Goal: Transaction & Acquisition: Download file/media

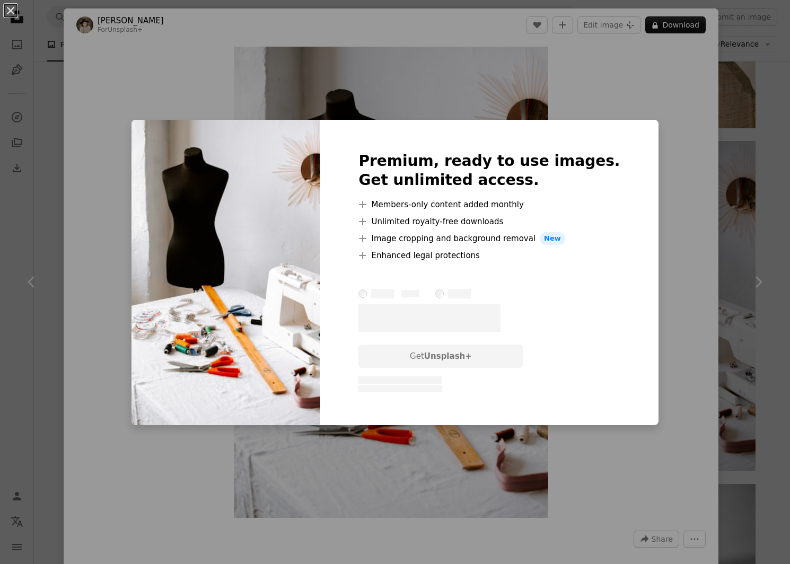
scroll to position [0, 282]
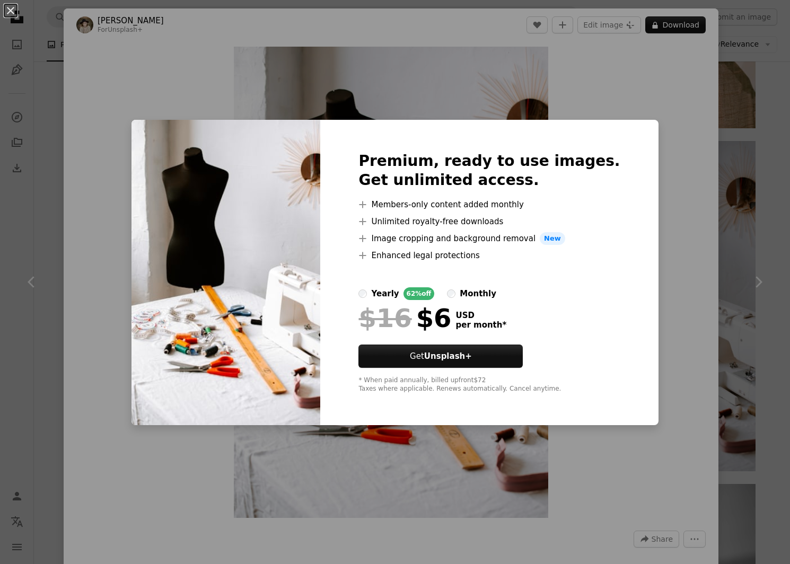
click at [674, 138] on div "An X shape Premium, ready to use images. Get unlimited access. A plus sign Memb…" at bounding box center [395, 282] width 790 height 564
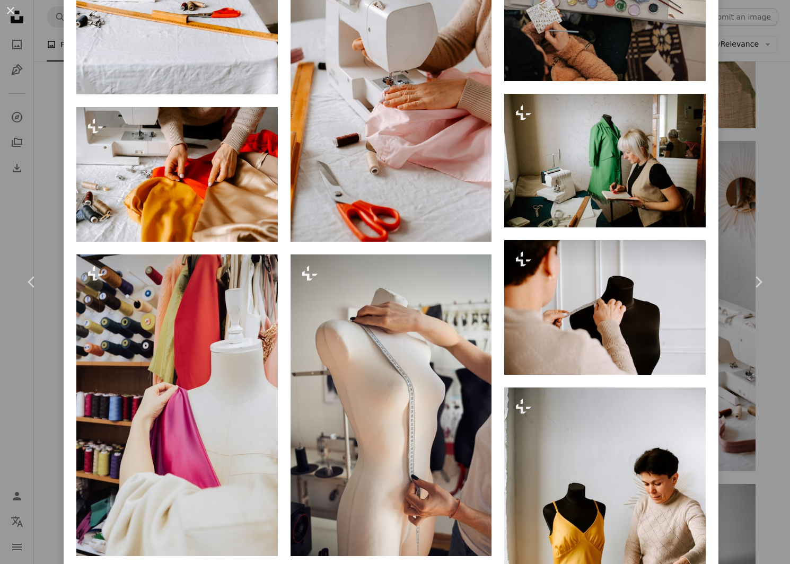
scroll to position [1113, 0]
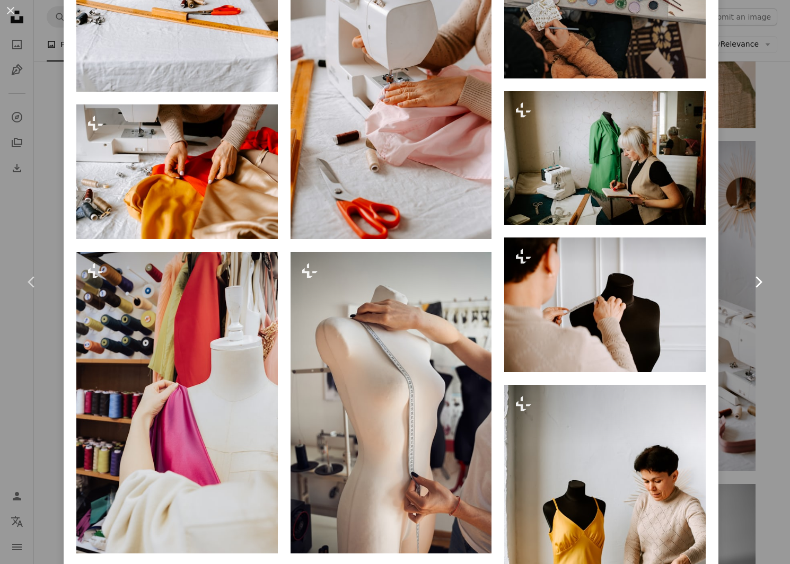
click at [770, 305] on link "Chevron right" at bounding box center [758, 282] width 64 height 102
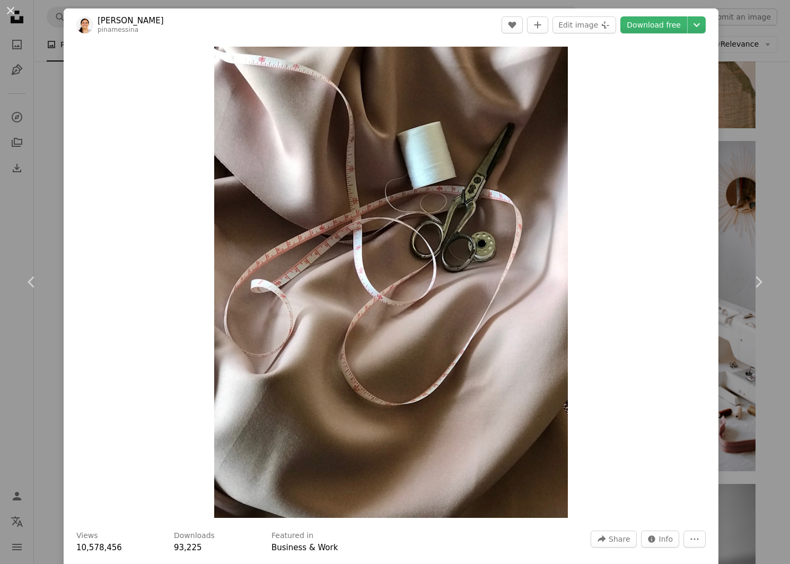
click at [718, 219] on div "Zoom in" at bounding box center [391, 282] width 655 height 482
click at [729, 107] on div "An X shape Chevron left Chevron right [PERSON_NAME] pinamessina A heart A plus …" at bounding box center [395, 282] width 790 height 564
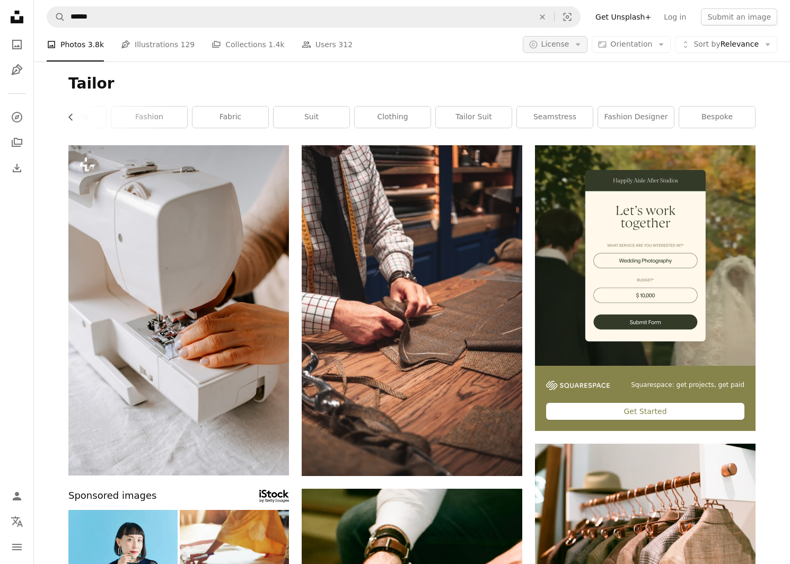
click at [563, 46] on span "License" at bounding box center [555, 44] width 28 height 8
click at [571, 128] on span "Free" at bounding box center [583, 129] width 65 height 11
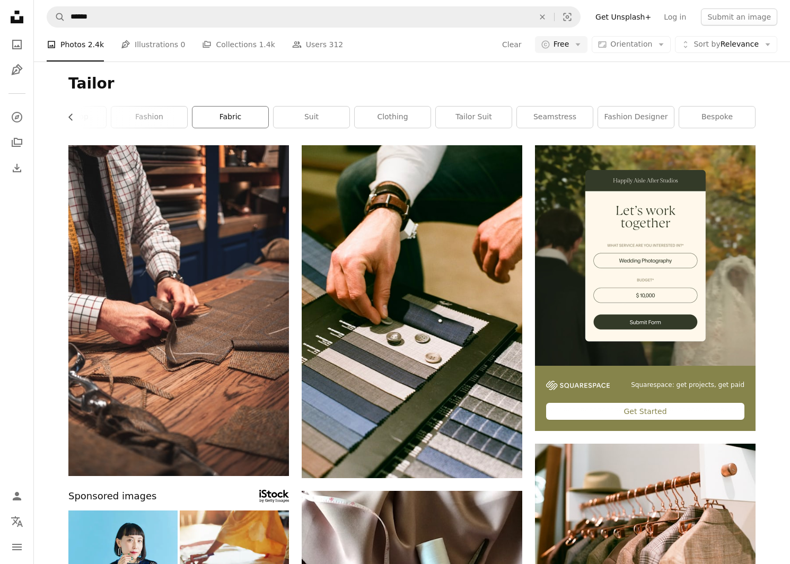
click at [237, 119] on link "fabric" at bounding box center [230, 117] width 76 height 21
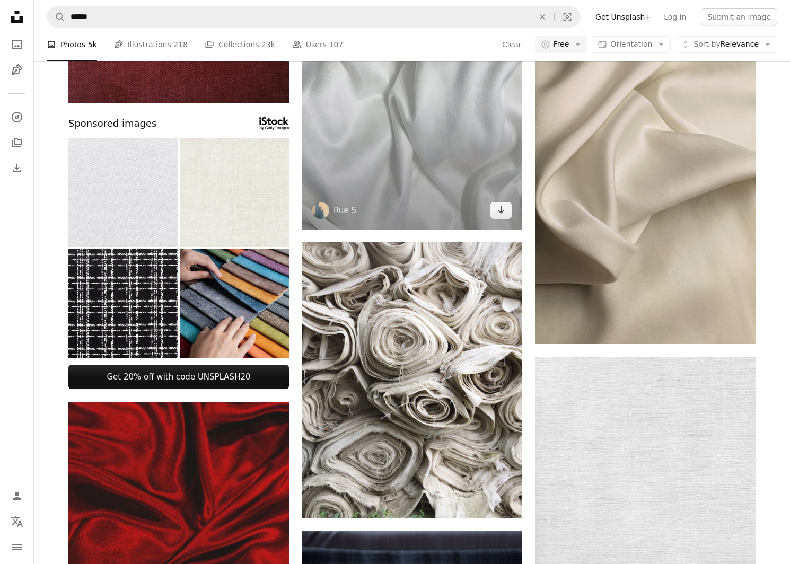
scroll to position [304, 0]
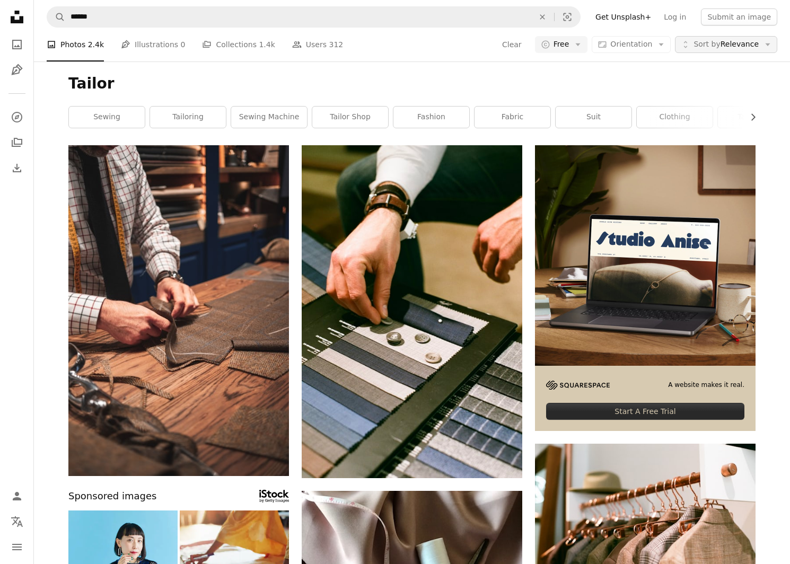
click at [695, 47] on span "Sort by" at bounding box center [706, 44] width 27 height 8
click at [709, 127] on span "Curated" at bounding box center [731, 129] width 65 height 11
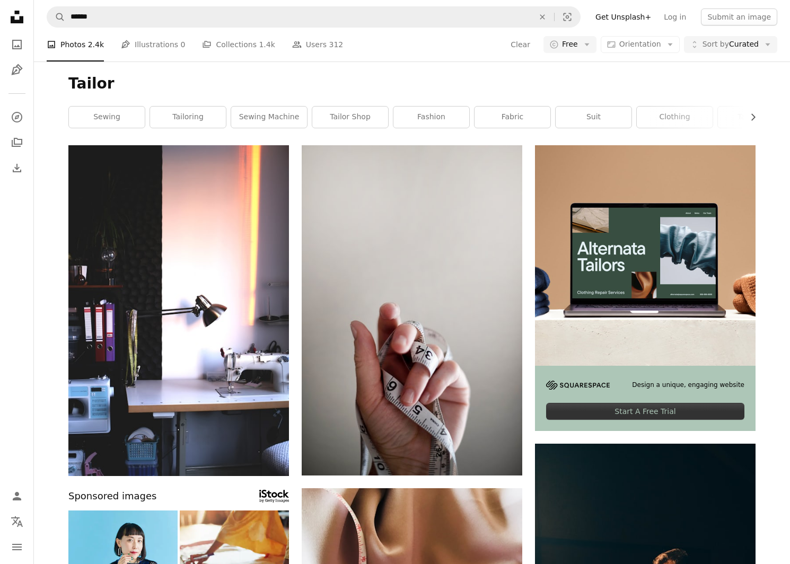
click at [542, 76] on h1 "Tailor" at bounding box center [411, 83] width 687 height 19
click at [723, 49] on span "Sort by Curated" at bounding box center [730, 44] width 56 height 11
click at [719, 93] on span "Relevance" at bounding box center [739, 91] width 65 height 11
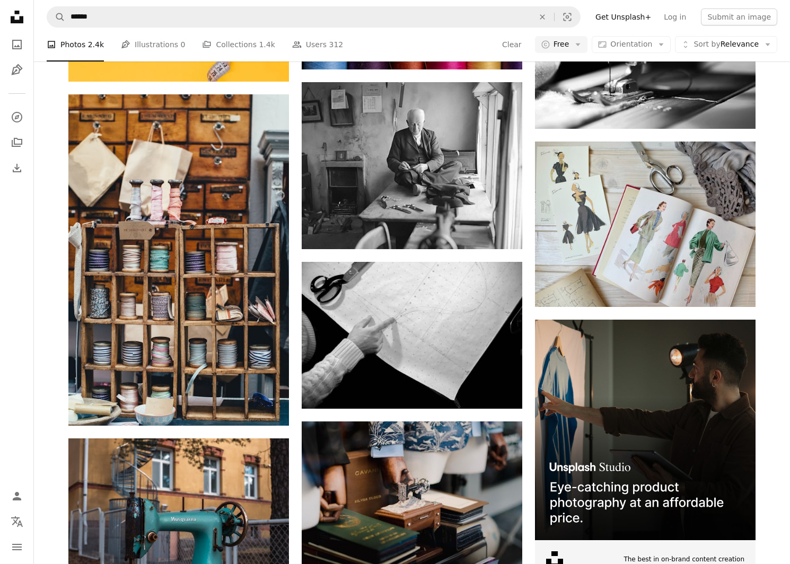
scroll to position [3682, 0]
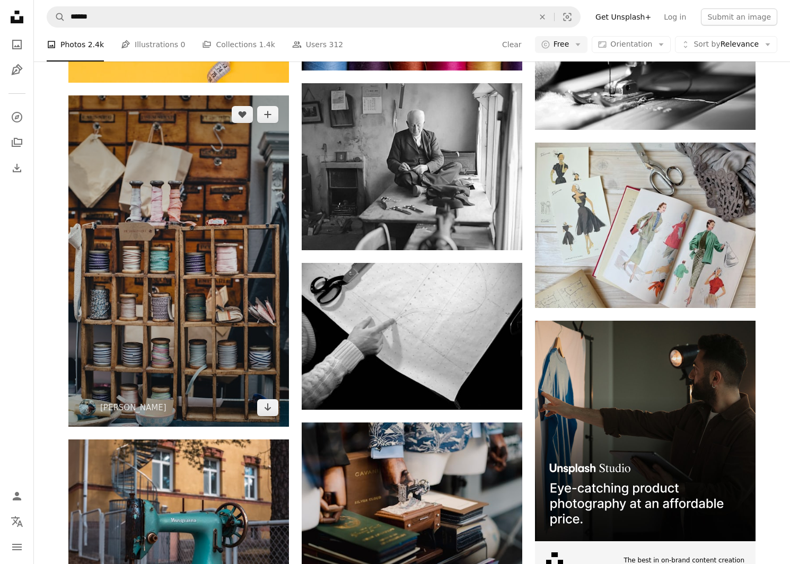
click at [183, 304] on img at bounding box center [178, 260] width 220 height 331
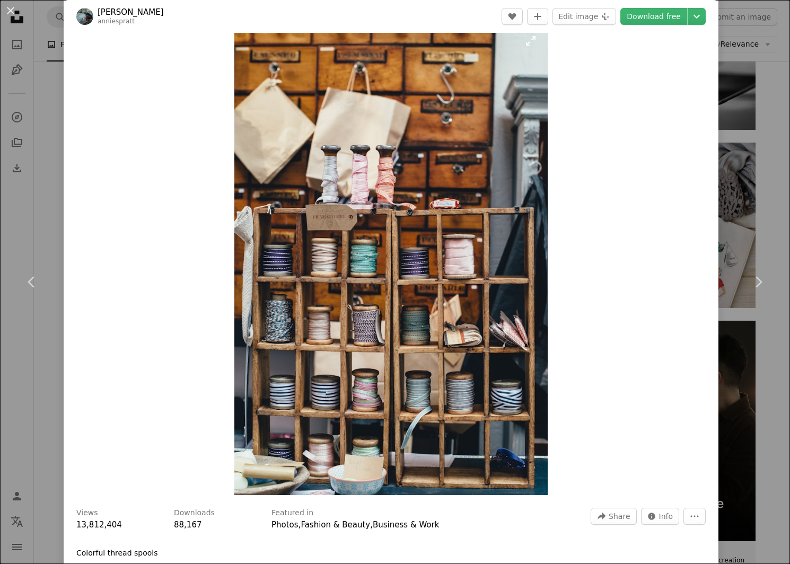
scroll to position [25, 0]
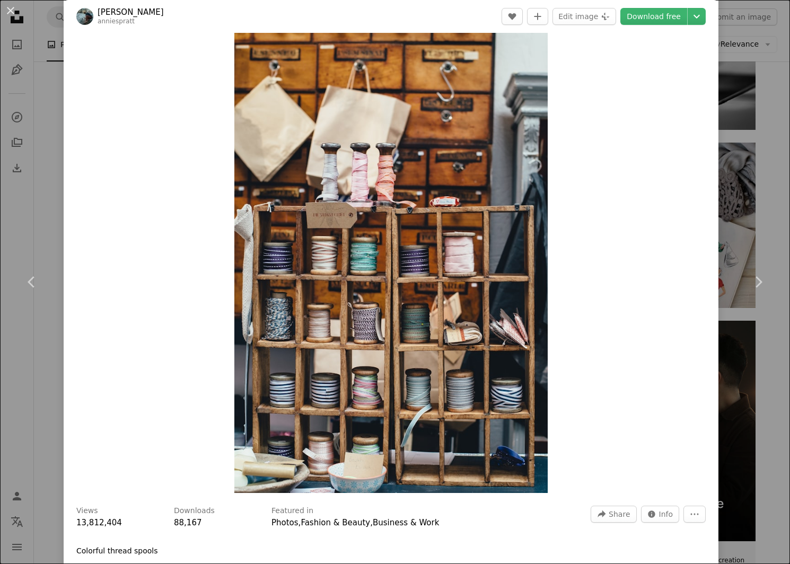
click at [748, 199] on div "An X shape Chevron left Chevron right [PERSON_NAME] anniespratt A heart A plus …" at bounding box center [395, 282] width 790 height 564
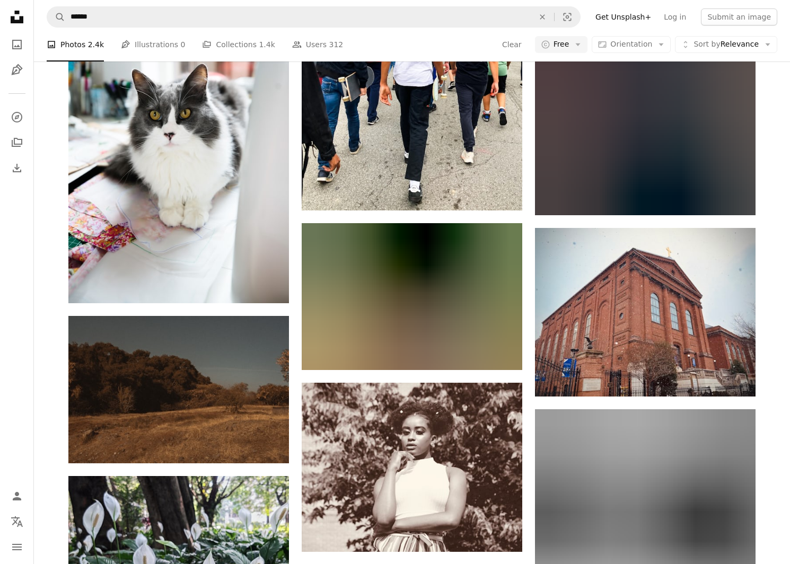
scroll to position [24521, 0]
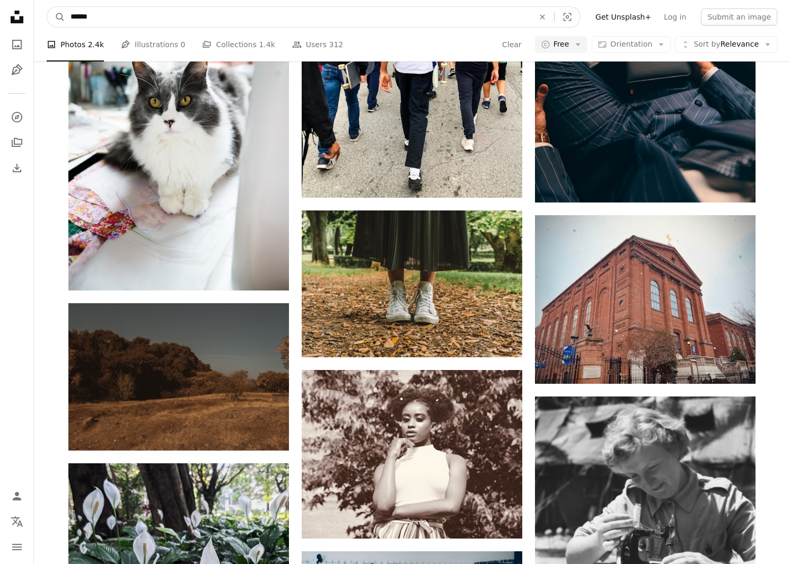
click at [128, 18] on input "******" at bounding box center [297, 17] width 465 height 20
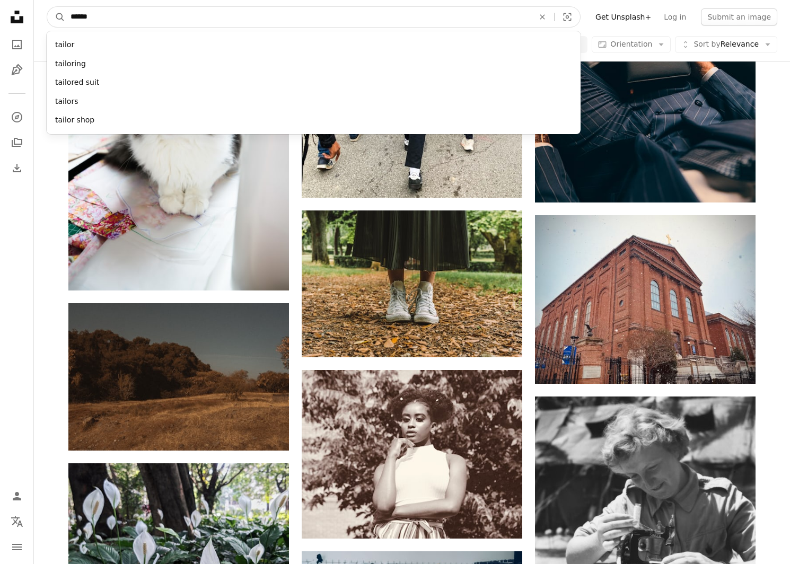
drag, startPoint x: 108, startPoint y: 15, endPoint x: 42, endPoint y: 8, distance: 66.7
click at [42, 8] on nav "A magnifying glass ****** tailor tailoring tailored suit tailors tailor shop An…" at bounding box center [412, 17] width 756 height 34
type input "********"
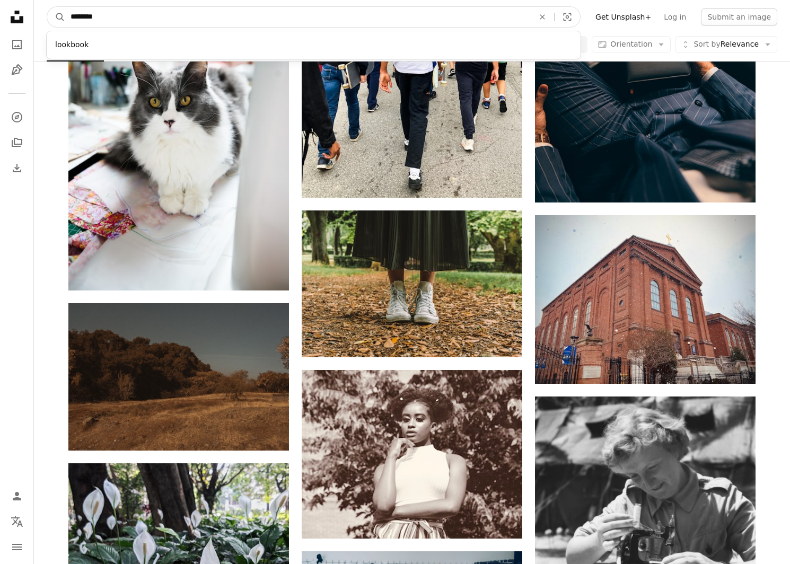
click button "A magnifying glass" at bounding box center [56, 17] width 18 height 20
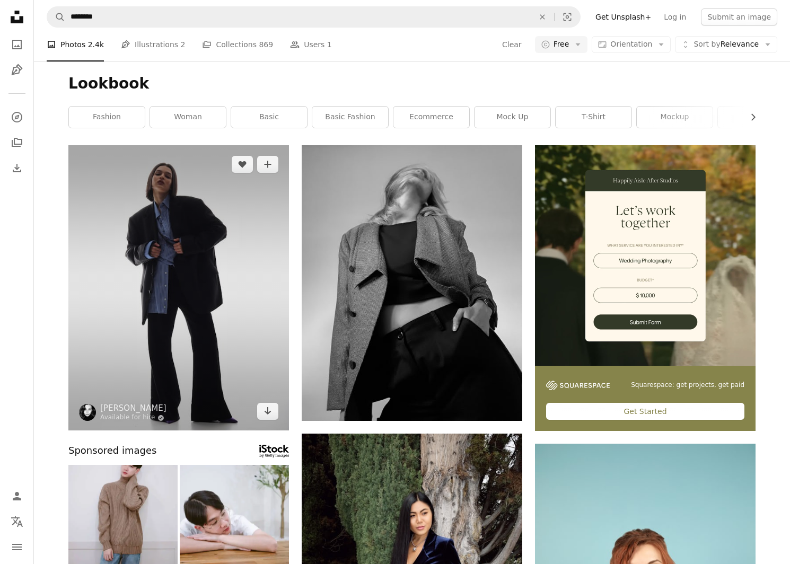
click at [178, 238] on img at bounding box center [178, 287] width 220 height 285
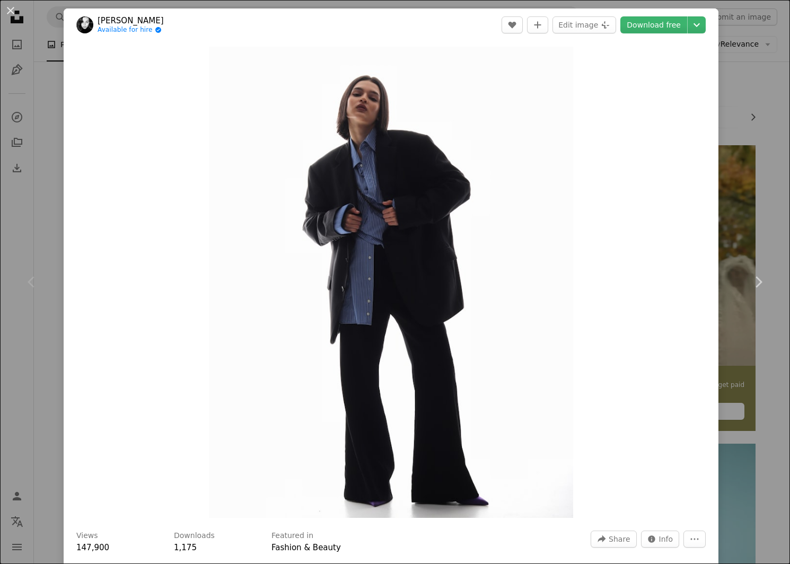
click at [748, 199] on div "An X shape Chevron left Chevron right [PERSON_NAME] Available for hire A checkm…" at bounding box center [395, 282] width 790 height 564
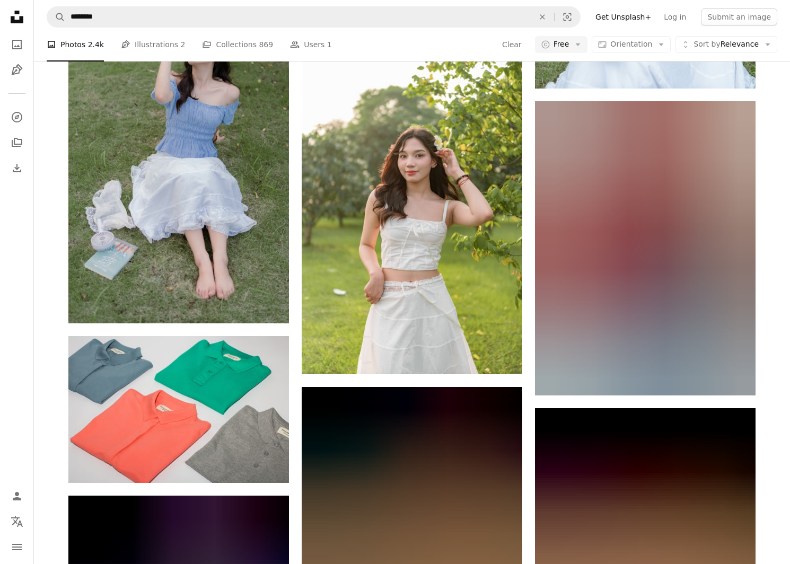
scroll to position [6320, 0]
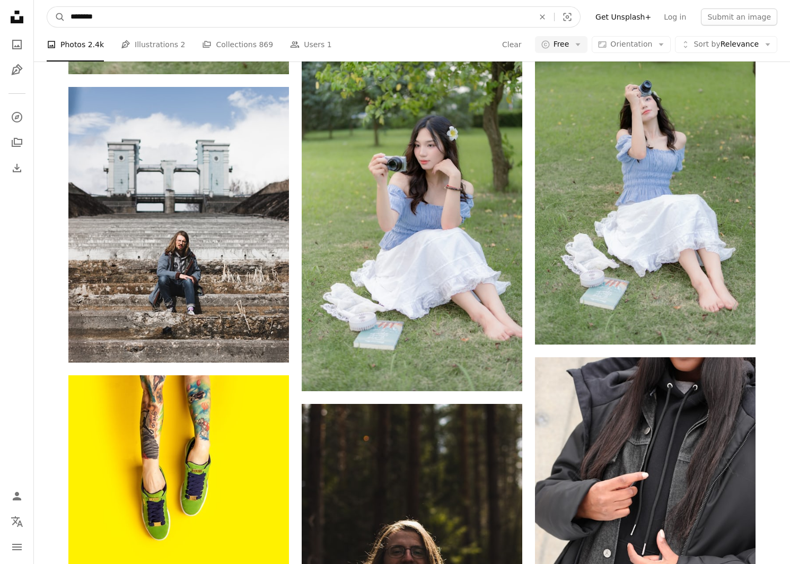
click at [94, 11] on input "********" at bounding box center [297, 17] width 465 height 20
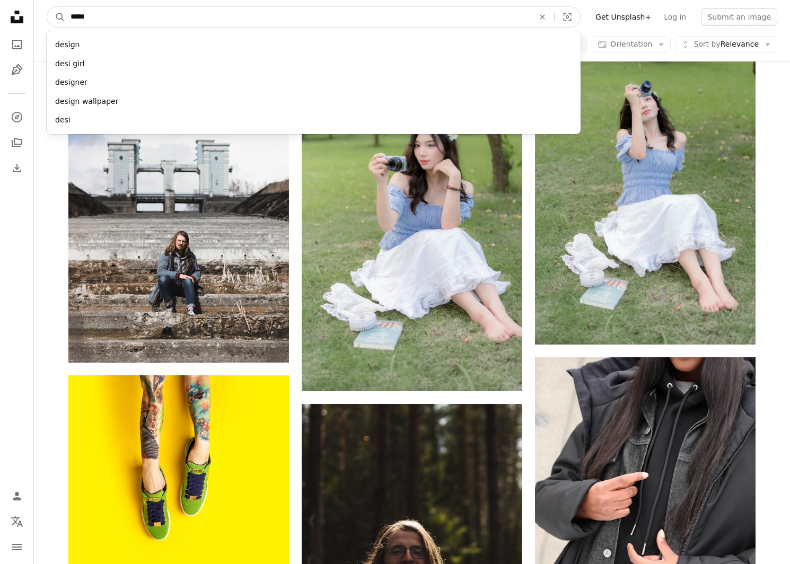
type input "******"
click button "A magnifying glass" at bounding box center [56, 17] width 18 height 20
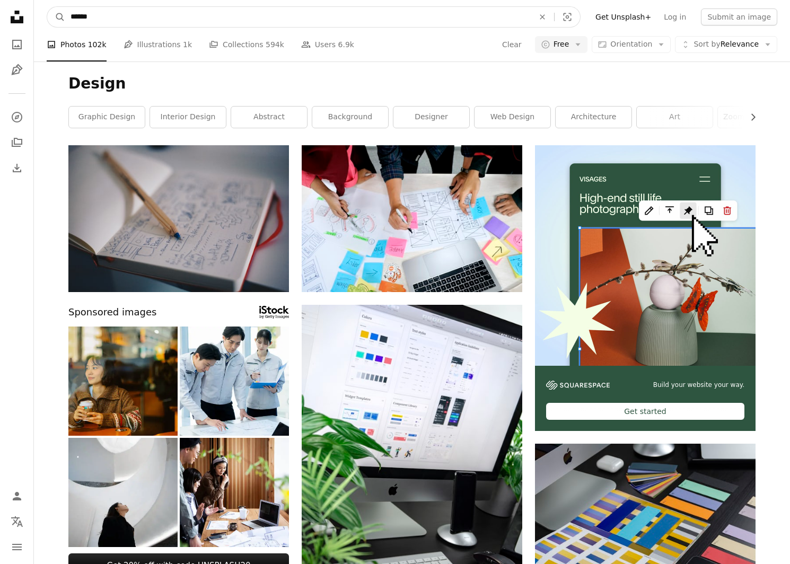
click at [72, 18] on input "******" at bounding box center [297, 17] width 465 height 20
type input "**********"
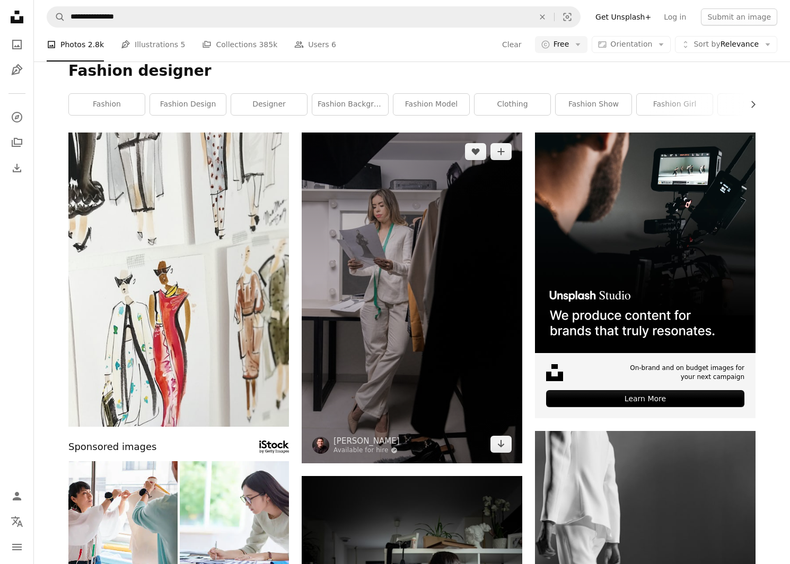
scroll to position [4, 0]
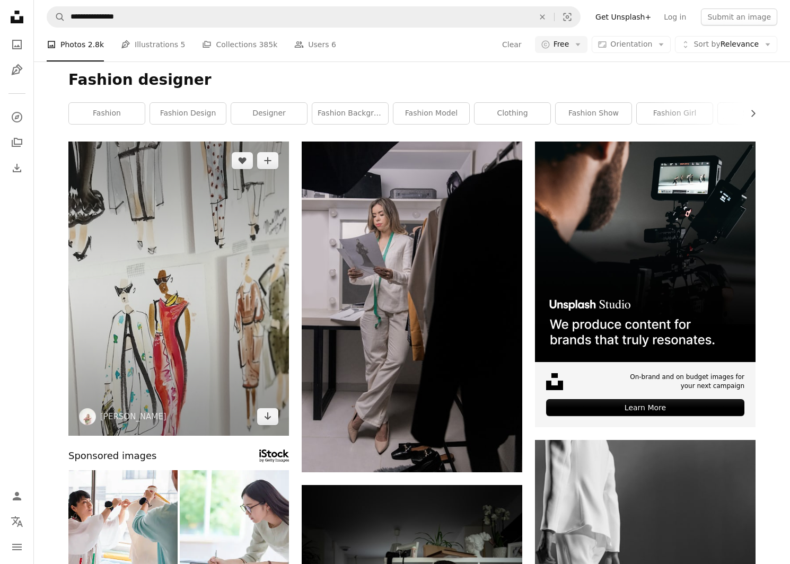
click at [165, 219] on img at bounding box center [178, 289] width 220 height 294
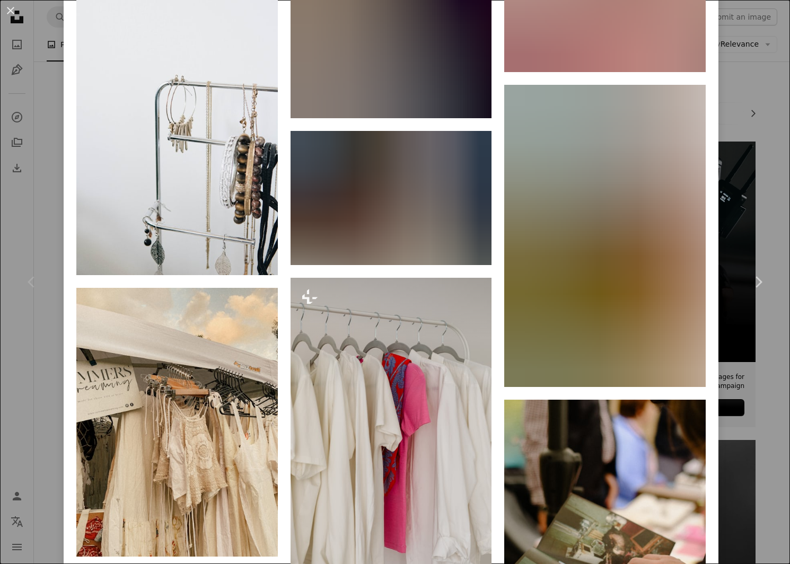
scroll to position [18357, 0]
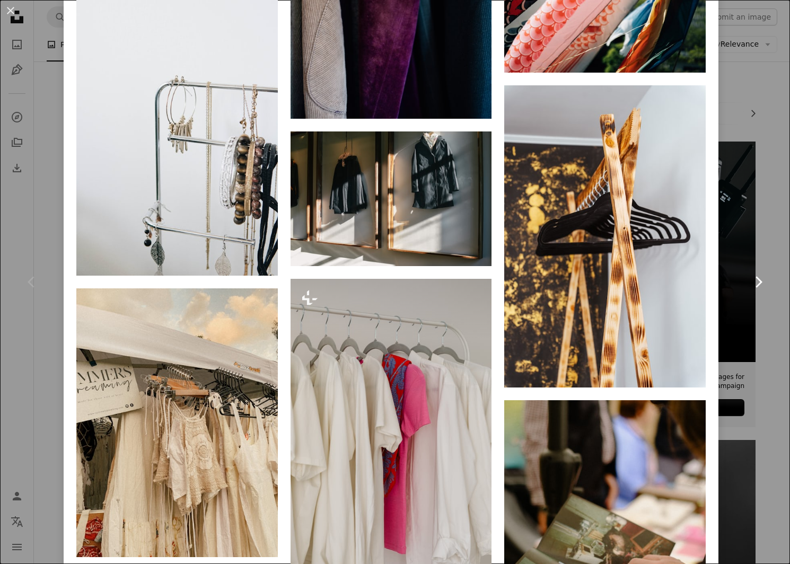
click at [762, 257] on link "Chevron right" at bounding box center [758, 282] width 64 height 102
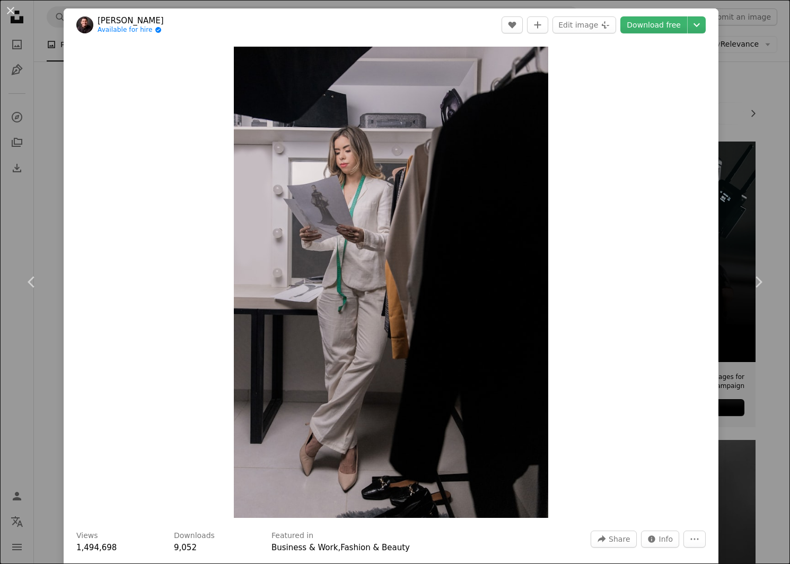
click at [764, 149] on div "An X shape Chevron left Chevron right [PERSON_NAME] Available for hire A checkm…" at bounding box center [395, 282] width 790 height 564
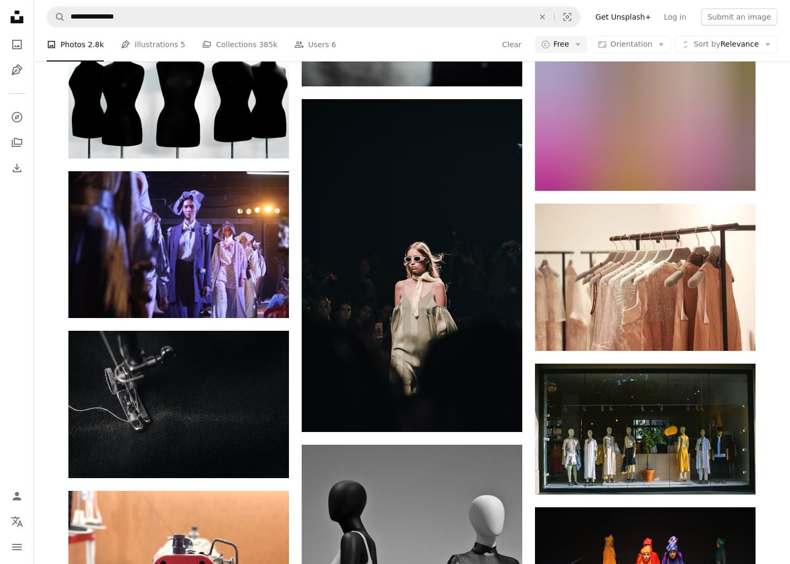
scroll to position [715, 0]
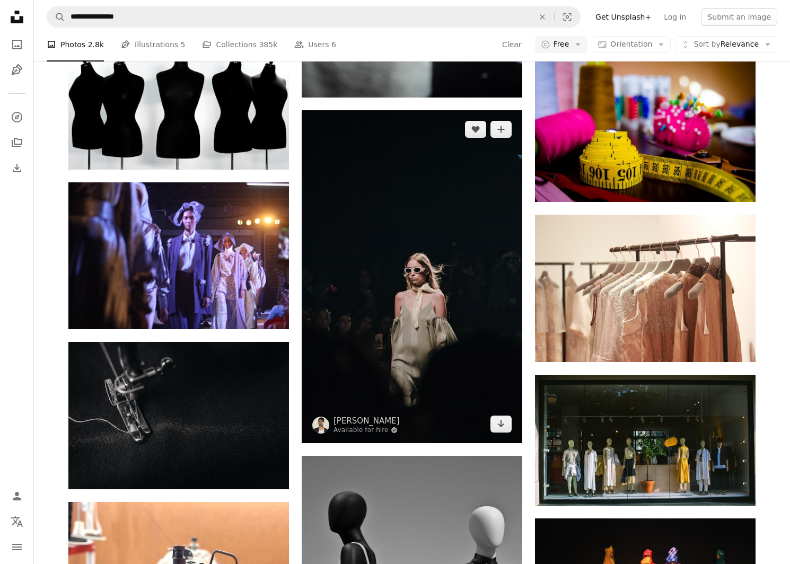
click at [419, 288] on img at bounding box center [412, 276] width 220 height 333
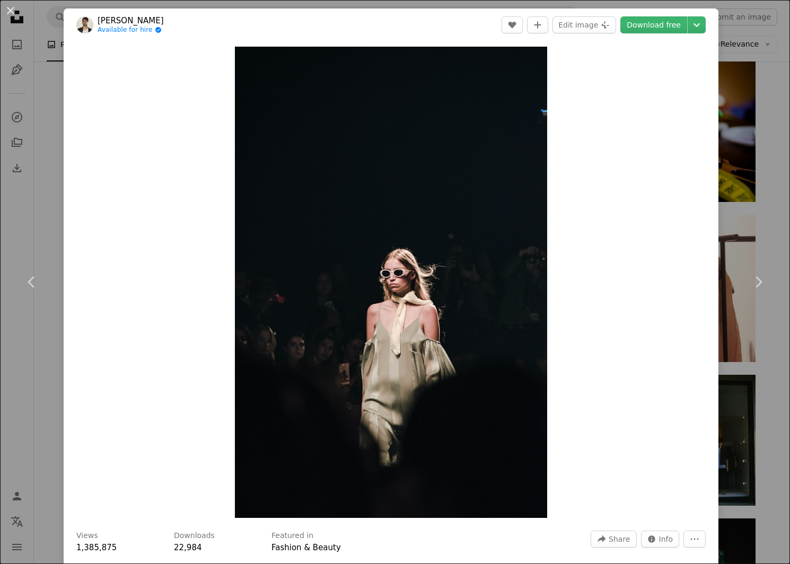
click at [112, 19] on link "[PERSON_NAME]" at bounding box center [131, 20] width 66 height 11
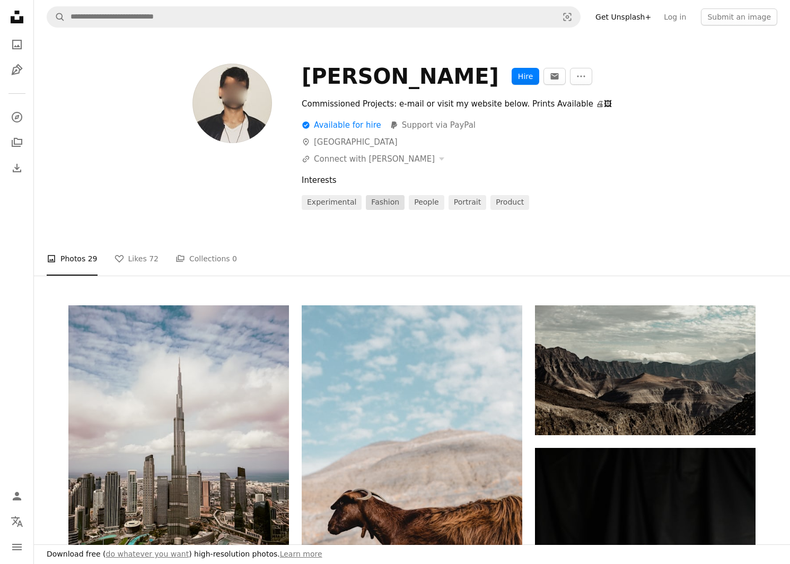
click at [387, 202] on link "fashion" at bounding box center [385, 202] width 39 height 15
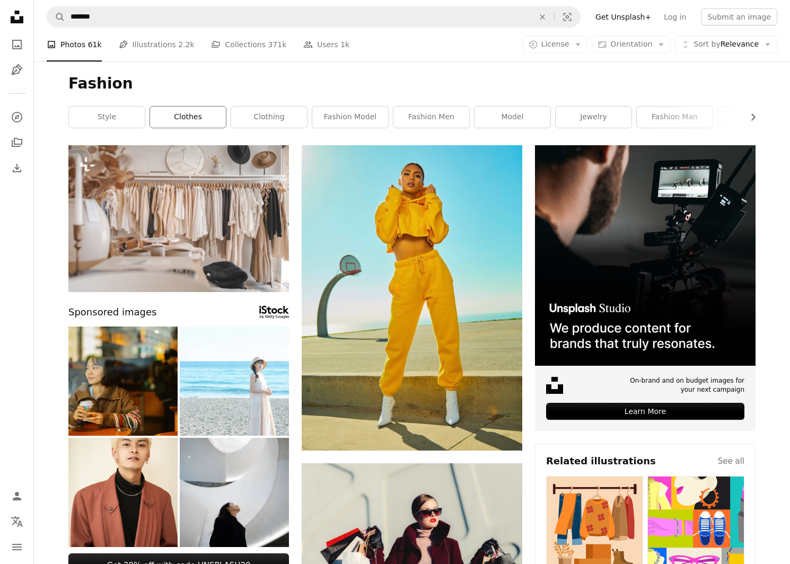
click at [216, 115] on link "clothes" at bounding box center [188, 117] width 76 height 21
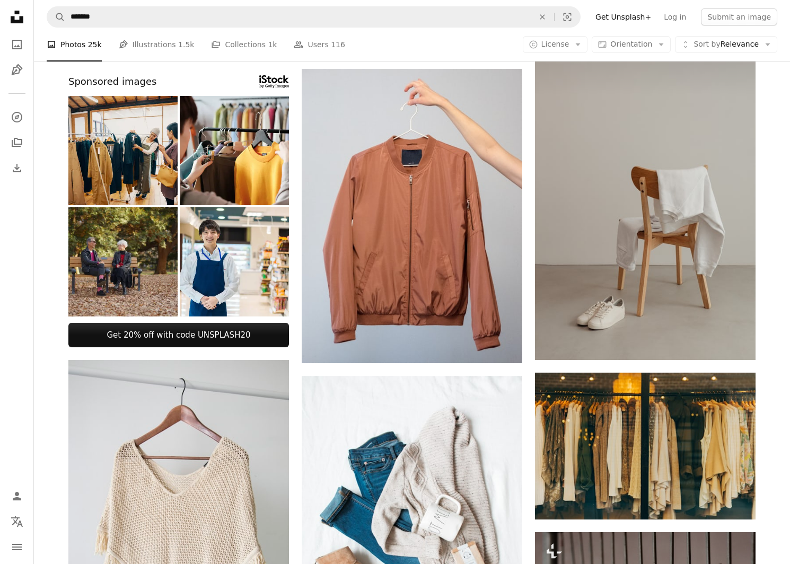
scroll to position [407, 0]
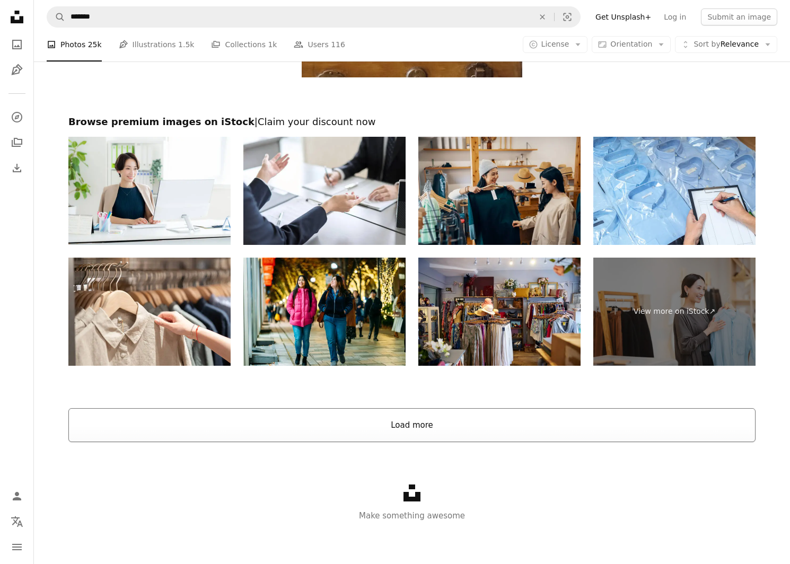
click at [314, 421] on button "Load more" at bounding box center [411, 425] width 687 height 34
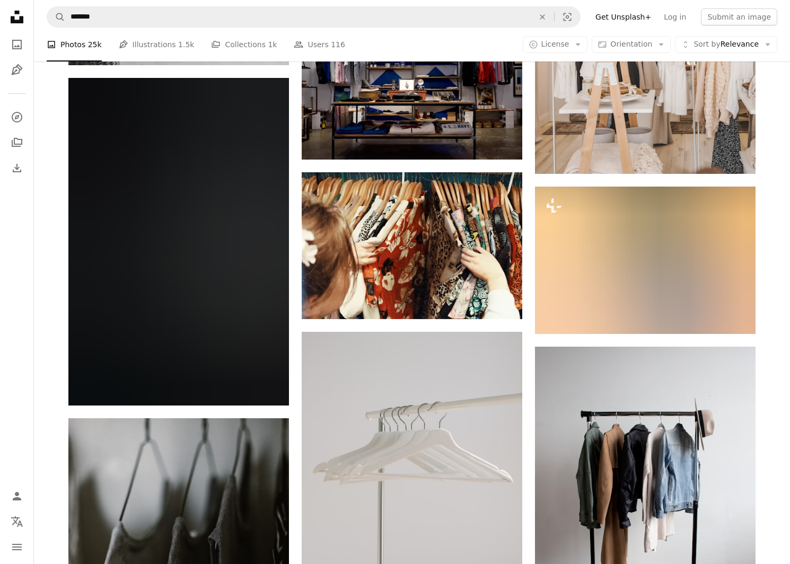
scroll to position [3716, 0]
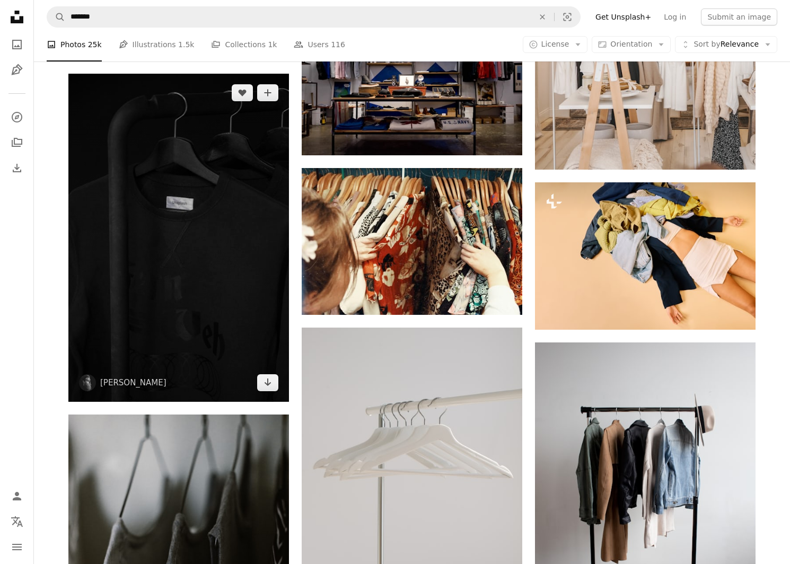
click at [177, 243] on img at bounding box center [178, 238] width 220 height 328
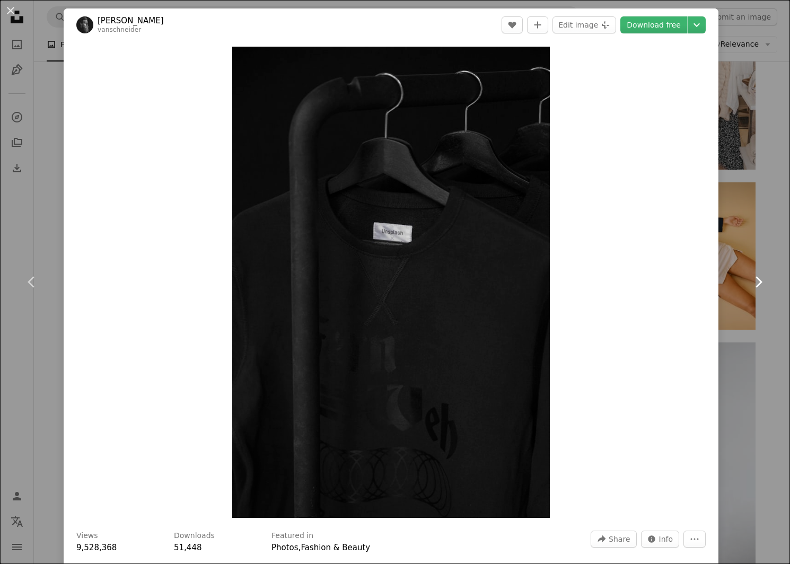
click at [749, 269] on link "Chevron right" at bounding box center [758, 282] width 64 height 102
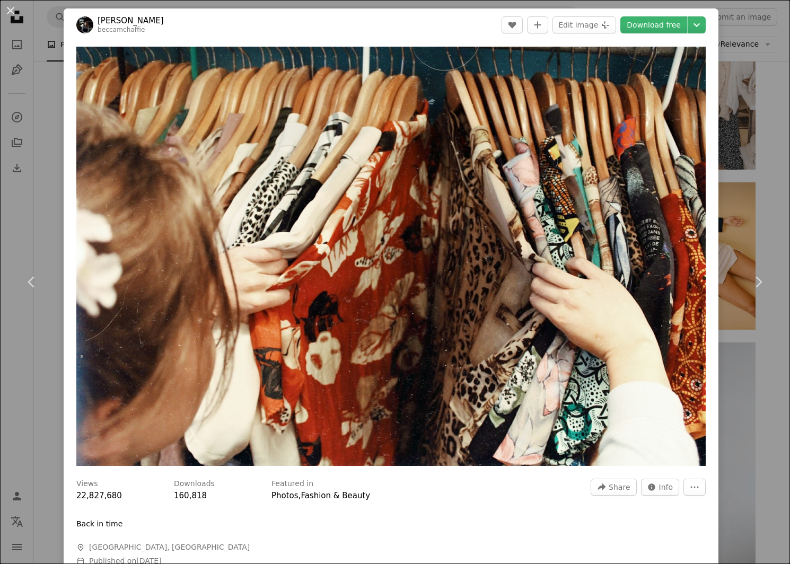
click at [770, 96] on div "An X shape Chevron left Chevron right [PERSON_NAME] beccamchaffie A heart A plu…" at bounding box center [395, 282] width 790 height 564
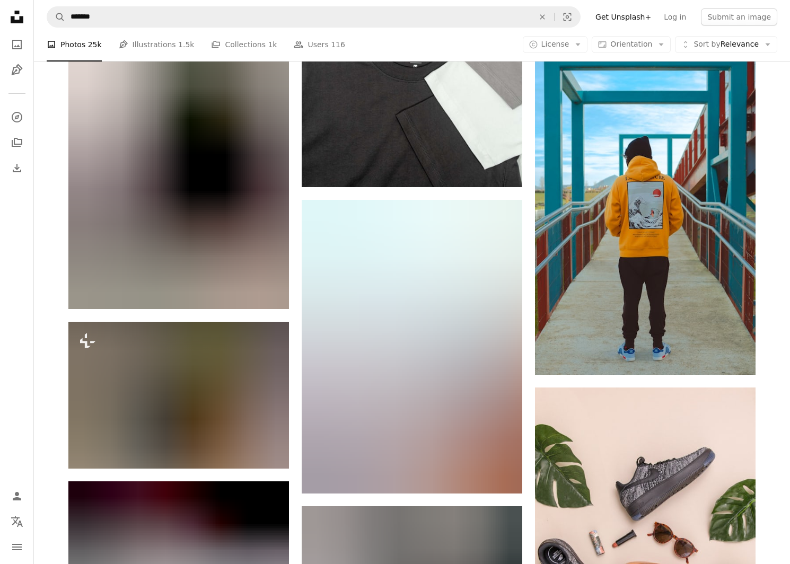
scroll to position [22583, 0]
